Goal: Unclear: Browse casually

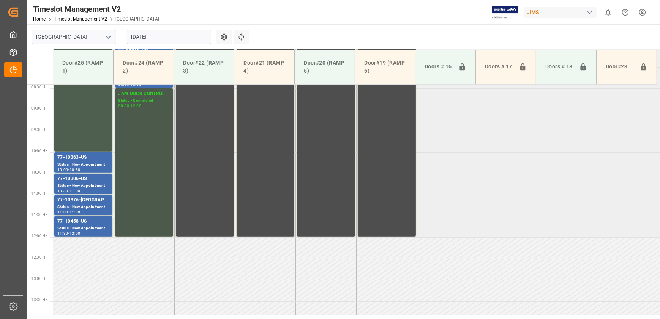
scroll to position [220, 0]
